Goal: Task Accomplishment & Management: Manage account settings

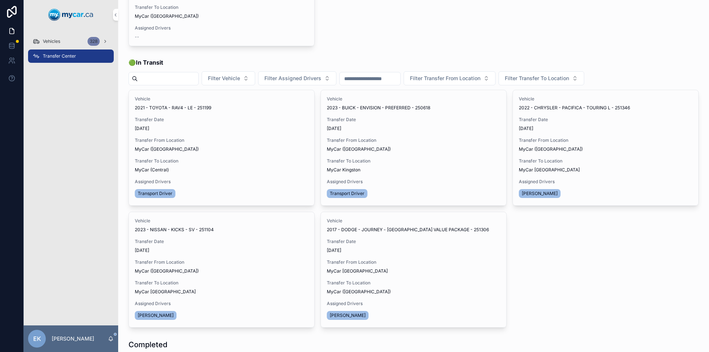
scroll to position [111, 0]
click at [0, 0] on span "Transfer Done" at bounding box center [0, 0] width 0 height 0
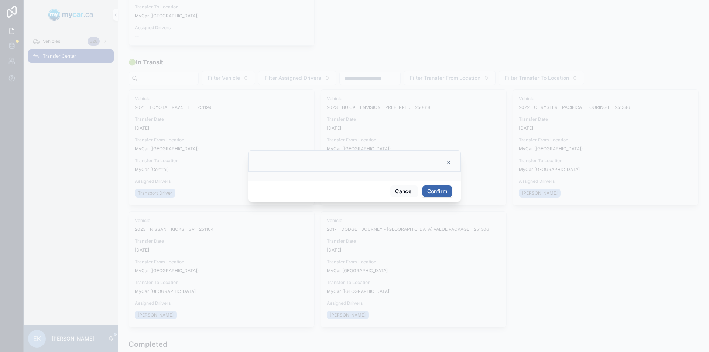
click at [436, 190] on button "Confirm" at bounding box center [437, 191] width 30 height 12
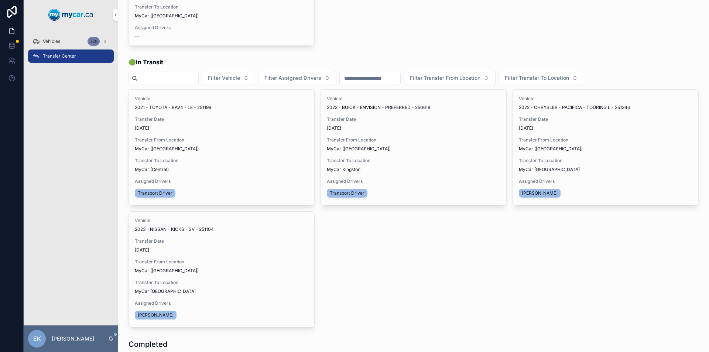
click at [49, 41] on span "Vehicles" at bounding box center [51, 41] width 17 height 6
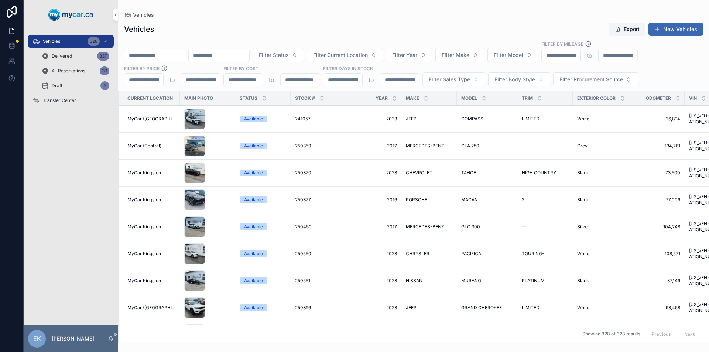
click at [253, 120] on div "Available" at bounding box center [253, 119] width 19 height 7
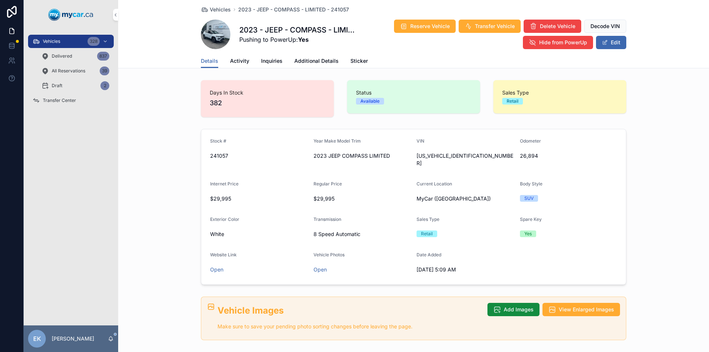
click at [310, 59] on span "Additional Details" at bounding box center [316, 60] width 44 height 7
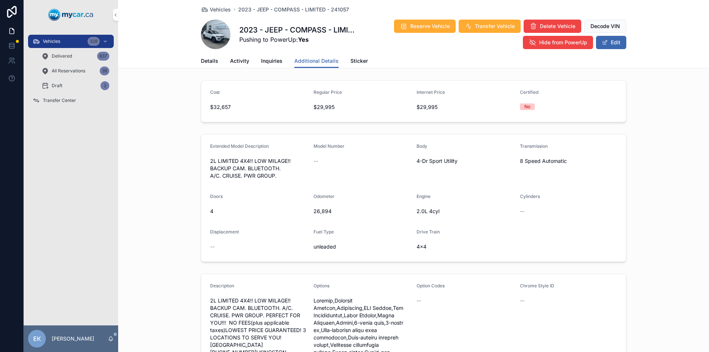
click at [211, 62] on span "Details" at bounding box center [209, 60] width 17 height 7
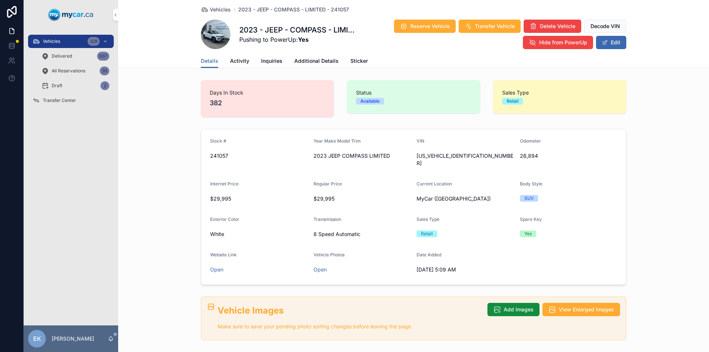
click at [90, 39] on div "328" at bounding box center [93, 41] width 12 height 9
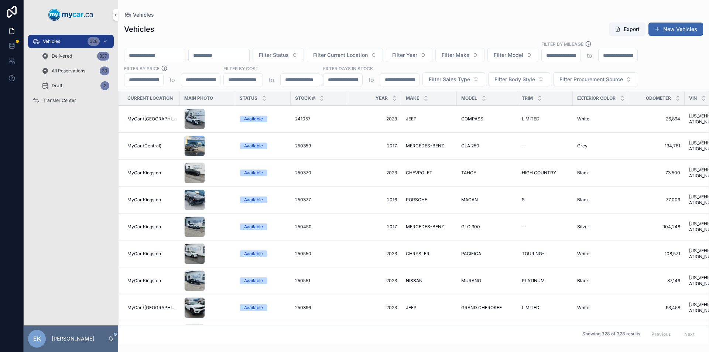
click at [523, 57] on span "Filter Model" at bounding box center [509, 54] width 30 height 7
type input "******"
click at [514, 87] on span "MALIBU" at bounding box center [512, 84] width 20 height 7
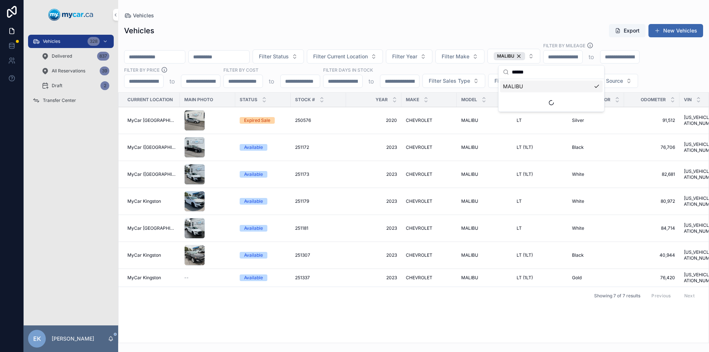
click at [171, 59] on input "scrollable content" at bounding box center [154, 57] width 61 height 10
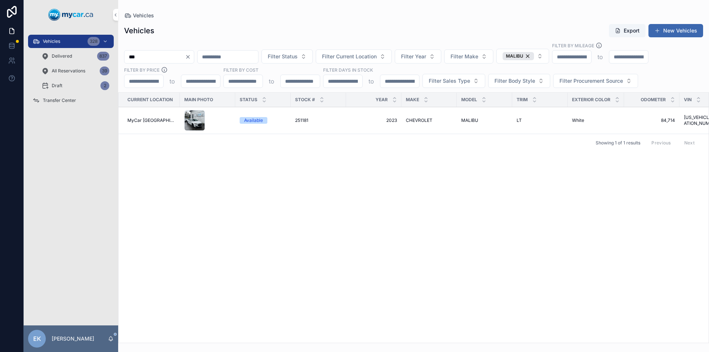
type input "***"
click at [189, 58] on icon "Clear" at bounding box center [187, 56] width 3 height 3
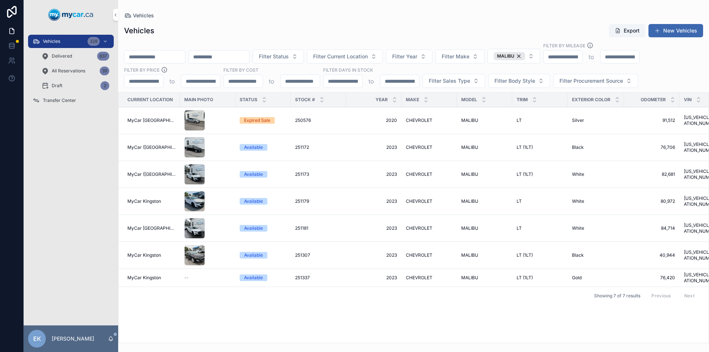
click at [299, 176] on span "251173" at bounding box center [302, 174] width 14 height 6
click at [301, 121] on span "250576" at bounding box center [303, 120] width 16 height 6
click at [76, 103] on div "Transfer Center" at bounding box center [70, 101] width 77 height 12
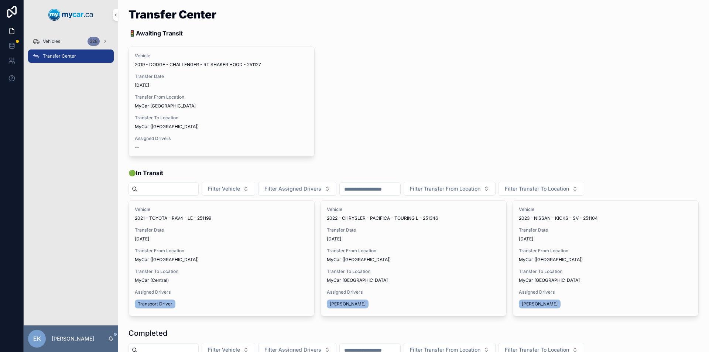
click at [504, 330] on div "Completed" at bounding box center [413, 333] width 570 height 10
click at [73, 39] on div "Vehicles 328" at bounding box center [70, 41] width 77 height 12
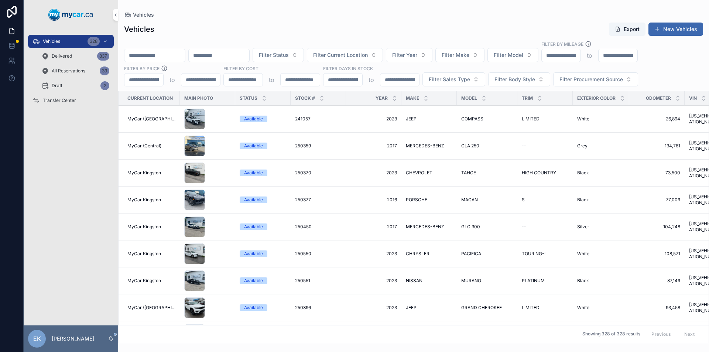
click at [139, 55] on input "scrollable content" at bounding box center [154, 55] width 61 height 10
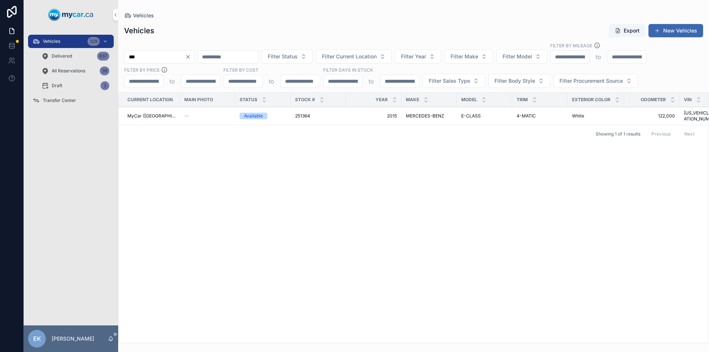
type input "***"
click at [447, 114] on div "MERCEDES-BENZ MERCEDES-BENZ" at bounding box center [429, 116] width 47 height 6
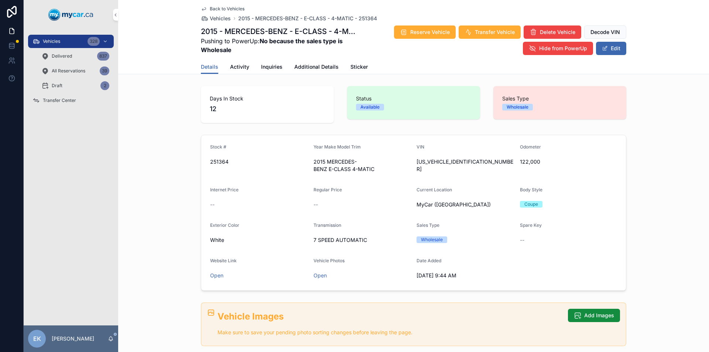
click at [76, 39] on div "Vehicles 328" at bounding box center [70, 41] width 77 height 12
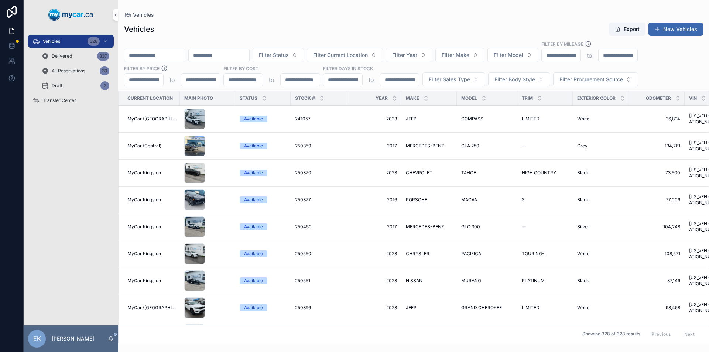
click at [523, 53] on span "Filter Model" at bounding box center [509, 54] width 30 height 7
type input "****"
click at [508, 85] on span "TAOS" at bounding box center [509, 84] width 14 height 7
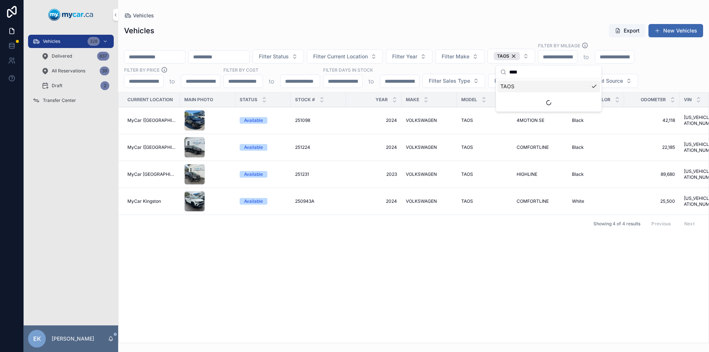
click at [379, 263] on div "Current Location Main Photo Status Stock # Year Make Model Trim Exterior Color …" at bounding box center [414, 218] width 590 height 250
click at [60, 100] on span "Transfer Center" at bounding box center [59, 100] width 33 height 6
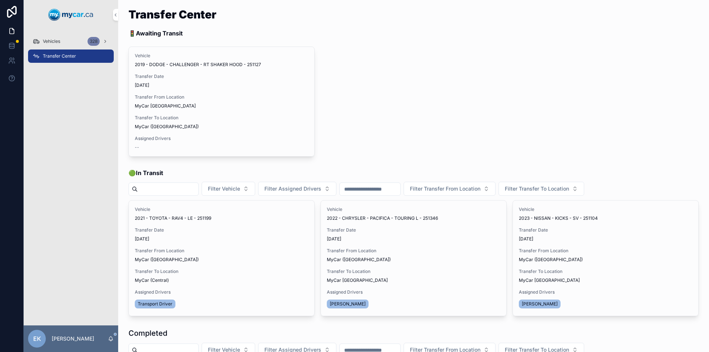
click at [65, 42] on div "Vehicles 328" at bounding box center [70, 41] width 77 height 12
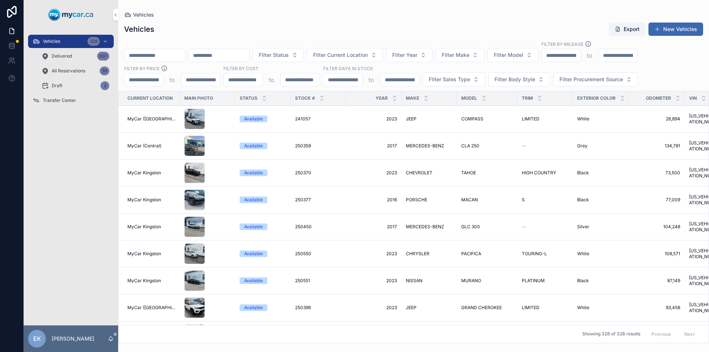
click at [136, 51] on input "scrollable content" at bounding box center [154, 55] width 61 height 10
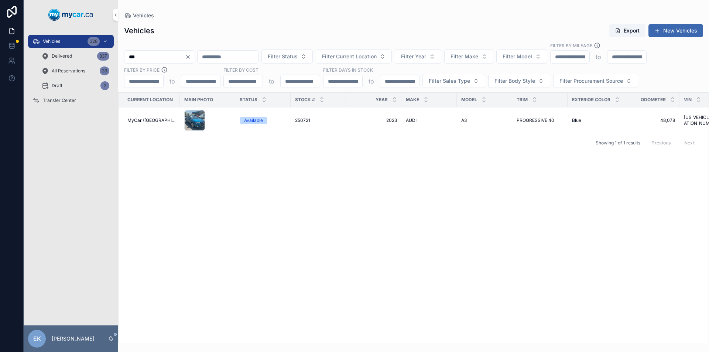
type input "***"
click at [64, 101] on span "Transfer Center" at bounding box center [59, 100] width 33 height 6
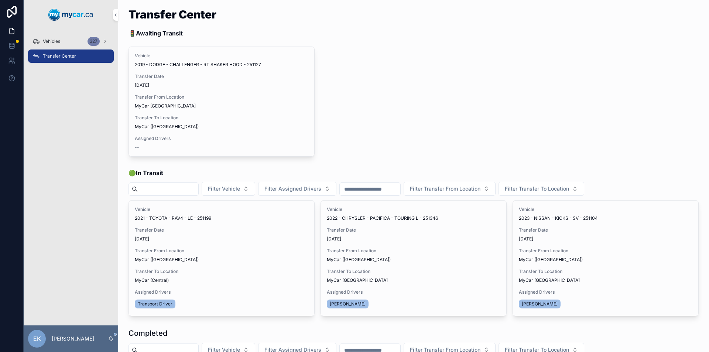
click at [77, 41] on div "Vehicles 327" at bounding box center [70, 41] width 77 height 12
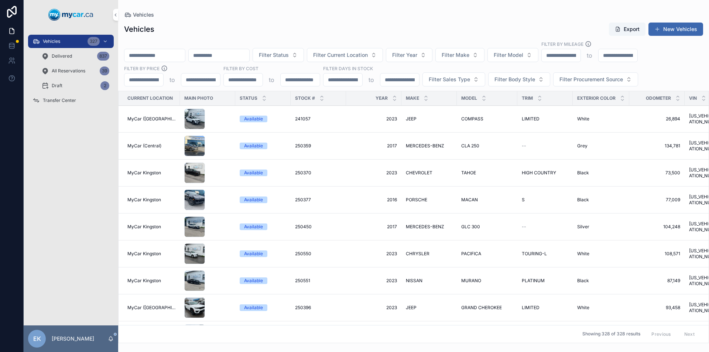
click at [151, 52] on input "scrollable content" at bounding box center [154, 55] width 61 height 10
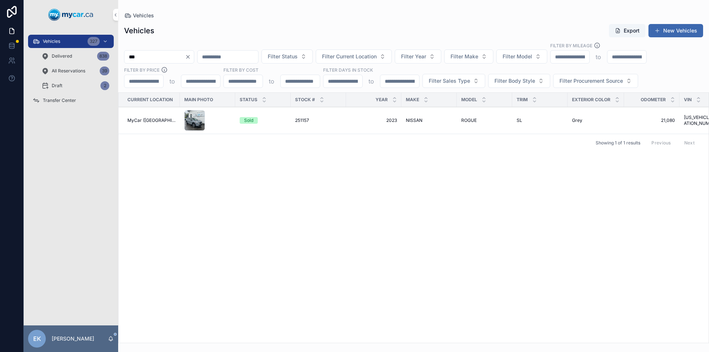
type input "***"
click at [295, 120] on span "251157" at bounding box center [302, 120] width 14 height 6
